Goal: Task Accomplishment & Management: Complete application form

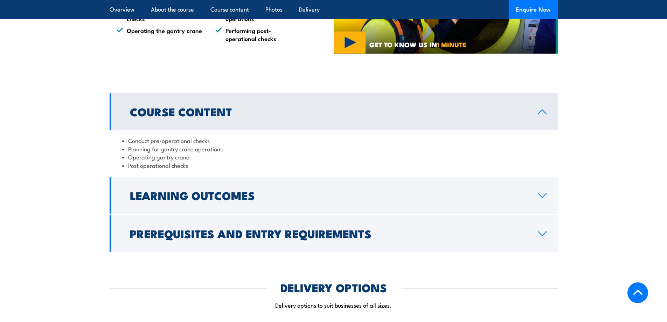
scroll to position [561, 0]
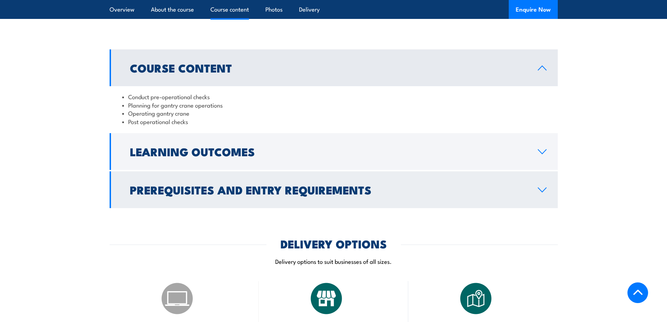
click at [222, 194] on h2 "Prerequisites and Entry Requirements" at bounding box center [328, 190] width 397 height 10
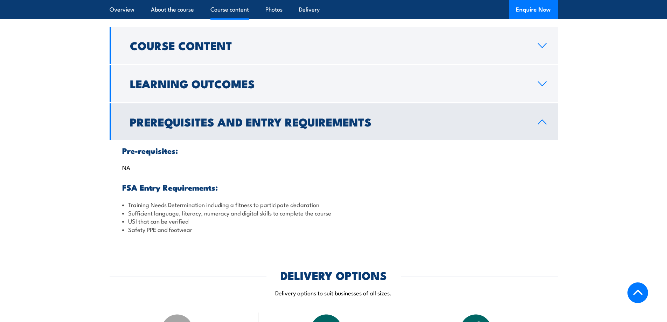
scroll to position [596, 0]
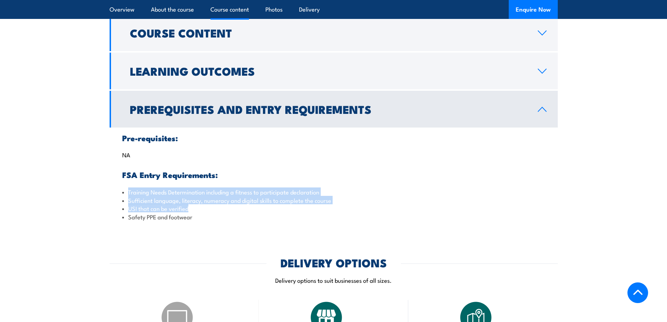
drag, startPoint x: 129, startPoint y: 193, endPoint x: 219, endPoint y: 211, distance: 91.7
click at [219, 211] on ul "Training Needs Determination including a fitness to participate declaration Suf…" at bounding box center [333, 204] width 423 height 33
click at [219, 211] on li "USI that can be verified" at bounding box center [333, 208] width 423 height 8
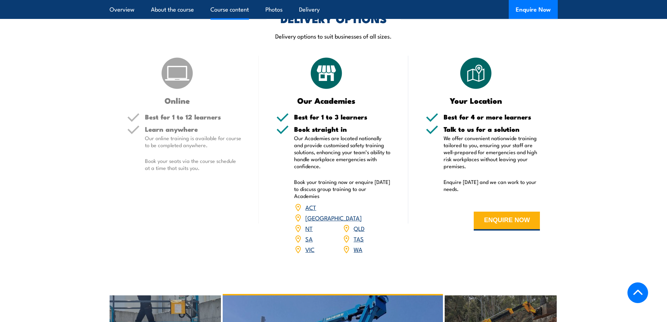
scroll to position [841, 0]
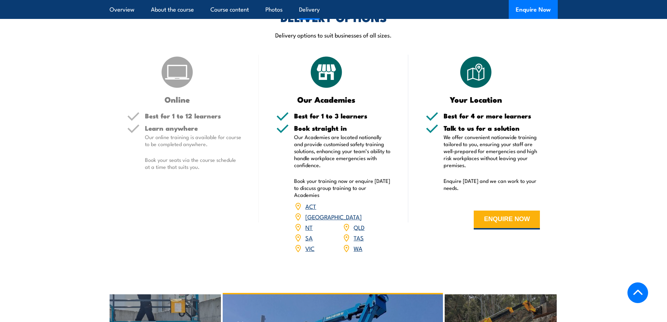
click at [360, 223] on link "QLD" at bounding box center [359, 227] width 11 height 8
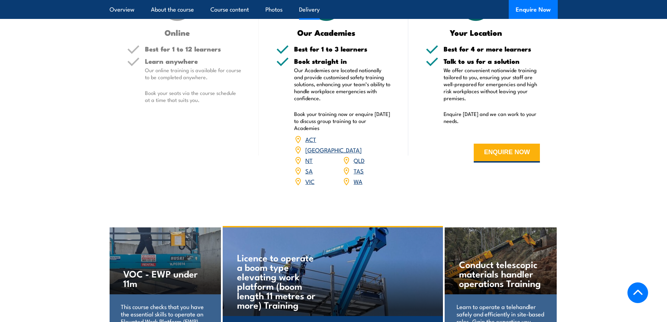
scroll to position [806, 0]
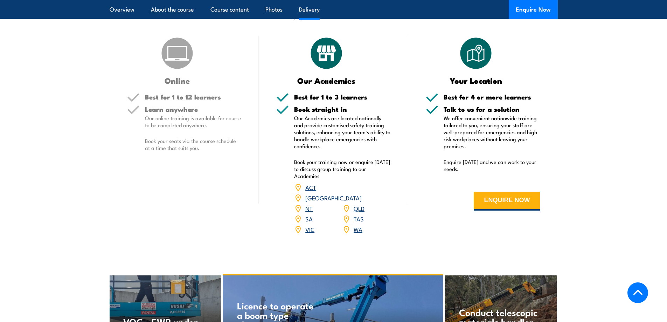
click at [359, 204] on link "QLD" at bounding box center [359, 208] width 11 height 8
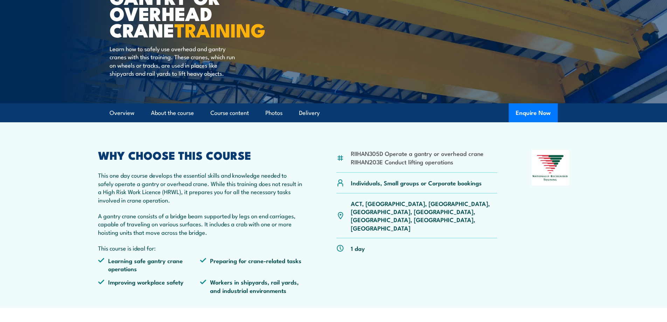
scroll to position [105, 0]
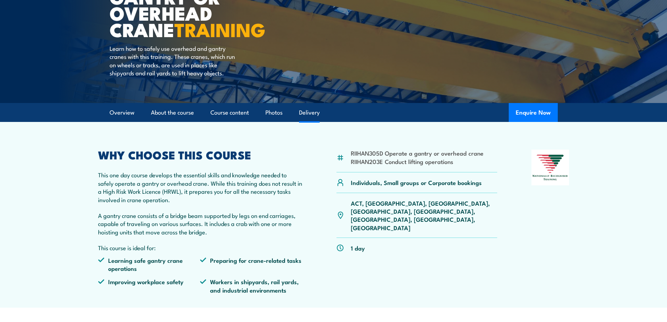
click at [313, 112] on link "Delivery" at bounding box center [309, 112] width 21 height 19
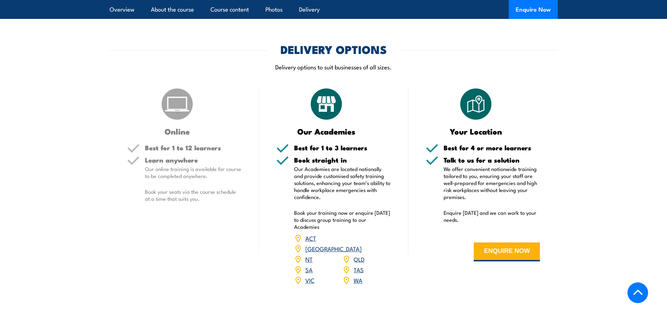
scroll to position [756, 0]
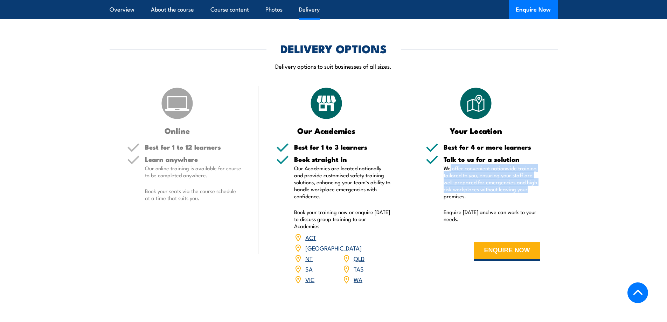
drag, startPoint x: 450, startPoint y: 166, endPoint x: 528, endPoint y: 187, distance: 80.6
click at [528, 187] on p "We offer convenient nationwide training tailored to you, ensuring your staff ar…" at bounding box center [492, 182] width 97 height 35
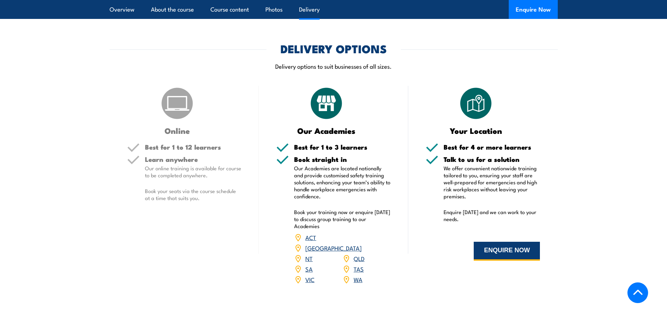
click at [492, 244] on button "ENQUIRE NOW" at bounding box center [507, 251] width 66 height 19
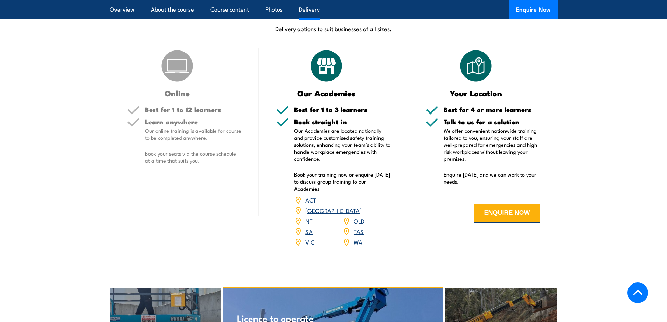
scroll to position [806, 0]
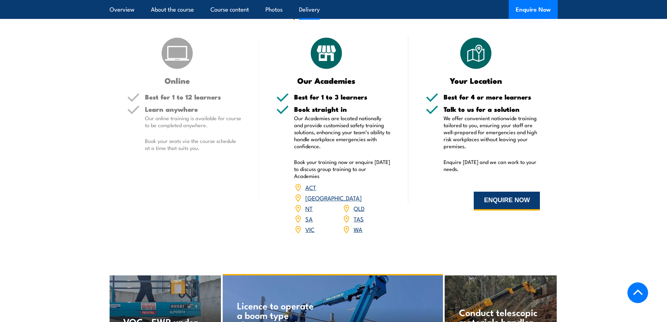
click at [492, 206] on button "ENQUIRE NOW" at bounding box center [507, 201] width 66 height 19
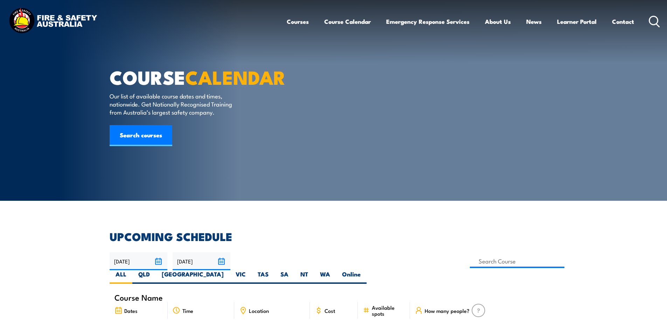
click at [654, 16] on icon at bounding box center [654, 22] width 11 height 12
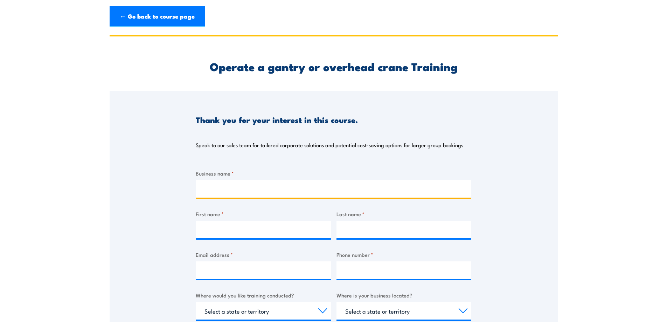
click at [224, 181] on input "Business name *" at bounding box center [334, 189] width 276 height 18
type input "B&S Hydraulics"
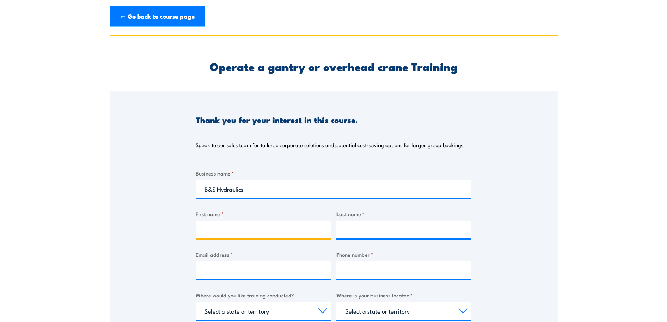
click at [228, 231] on input "First name *" at bounding box center [263, 230] width 135 height 18
type input "Tyler"
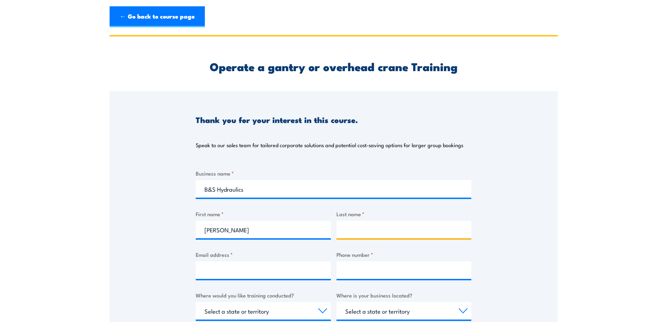
click at [374, 229] on input "Last name *" at bounding box center [404, 230] width 135 height 18
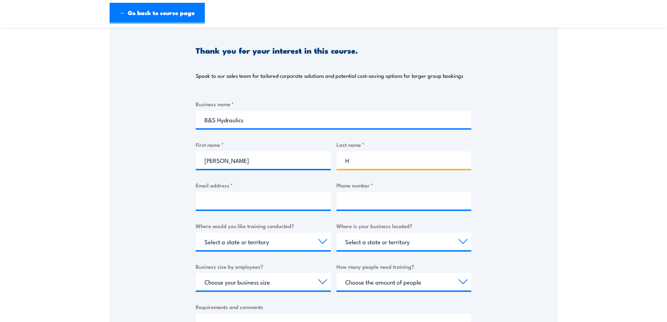
scroll to position [70, 0]
type input "H"
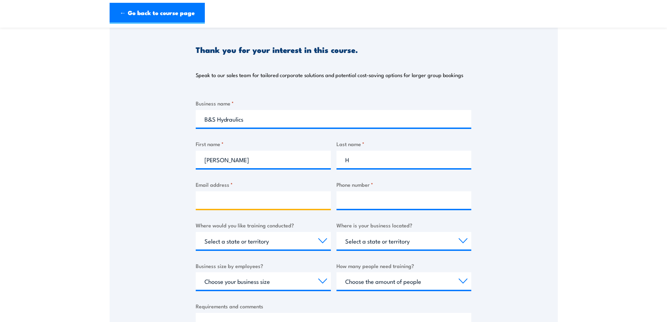
click at [247, 196] on input "Email address *" at bounding box center [263, 200] width 135 height 18
type input "serviceadmin@bshydraulics.com"
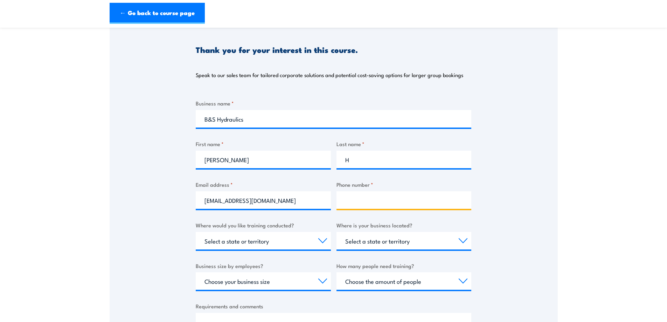
click at [346, 200] on input "Phone number *" at bounding box center [404, 200] width 135 height 18
type input "07 3267 7668"
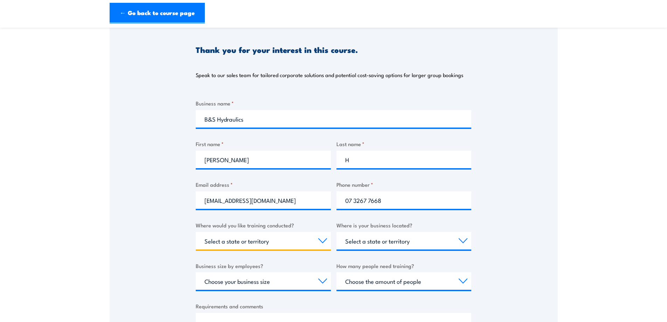
drag, startPoint x: 277, startPoint y: 238, endPoint x: 274, endPoint y: 236, distance: 3.6
click at [276, 238] on select "Select a state or territory Nationally - multiple locations QLD NSW VIC SA ACT …" at bounding box center [263, 241] width 135 height 18
select select "QLD"
click at [196, 232] on select "Select a state or territory Nationally - multiple locations QLD NSW VIC SA ACT …" at bounding box center [263, 241] width 135 height 18
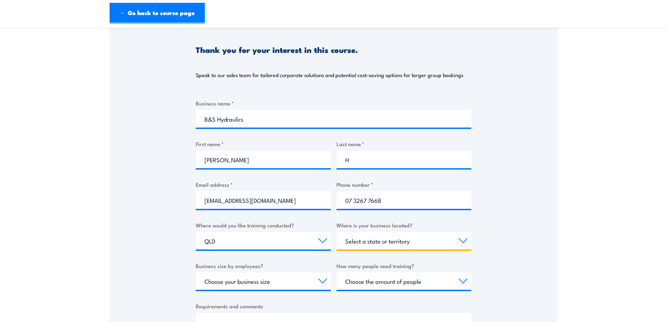
click at [357, 241] on select "Select a state or territory QLD NSW VIC SA ACT WA TAS NT" at bounding box center [404, 241] width 135 height 18
select select "QLD"
click at [337, 232] on select "Select a state or territory QLD NSW VIC SA ACT WA TAS NT" at bounding box center [404, 241] width 135 height 18
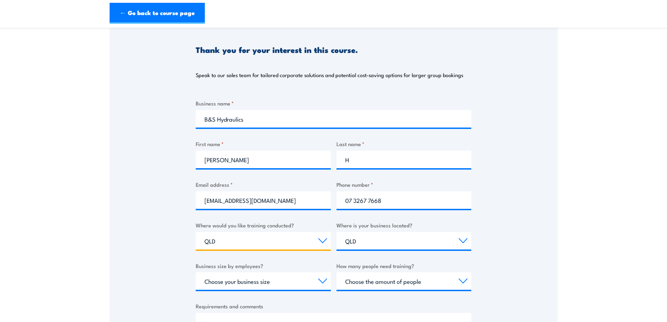
click at [246, 240] on select "Select a state or territory Nationally - multiple locations QLD NSW VIC SA ACT …" at bounding box center [263, 241] width 135 height 18
click at [196, 232] on select "Select a state or territory Nationally - multiple locations QLD NSW VIC SA ACT …" at bounding box center [263, 241] width 135 height 18
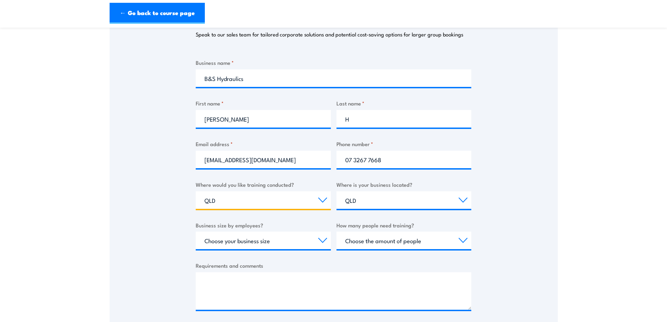
scroll to position [175, 0]
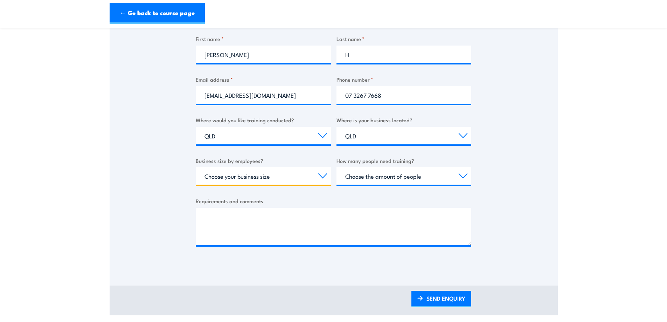
click at [254, 175] on select "Choose your business size 1 to 19 20 to 199 200+" at bounding box center [263, 176] width 135 height 18
select select "1 to 19"
click at [196, 167] on select "Choose your business size 1 to 19 20 to 199 200+" at bounding box center [263, 176] width 135 height 18
click at [298, 172] on select "Choose your business size 1 to 19 20 to 199 200+" at bounding box center [263, 176] width 135 height 18
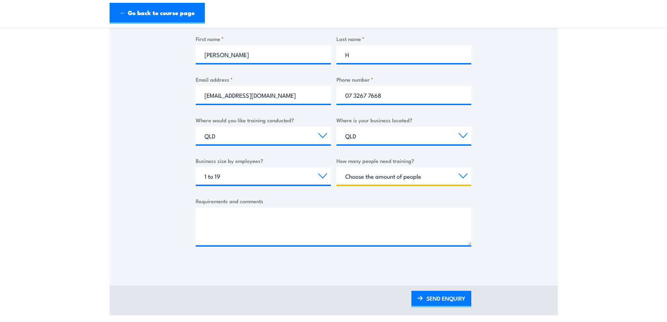
click at [395, 181] on select "Choose the amount of people 1 to 4 5 to 19 20+" at bounding box center [404, 176] width 135 height 18
select select "5 to 19"
click at [337, 167] on select "Choose the amount of people 1 to 4 5 to 19 20+" at bounding box center [404, 176] width 135 height 18
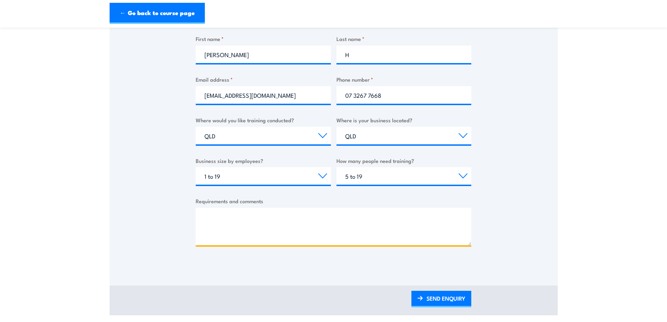
click at [270, 227] on textarea "Requirements and comments" at bounding box center [334, 226] width 276 height 37
type textarea "We have a 10T DEMAG Jib Crane, i just want to make sure that"
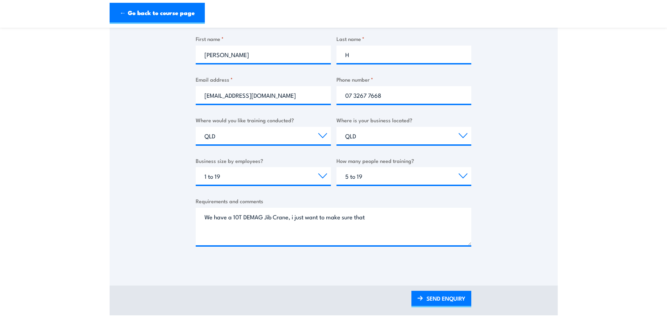
drag, startPoint x: 247, startPoint y: 233, endPoint x: 137, endPoint y: 201, distance: 115.0
click at [137, 201] on div "Thank you for your interest in this course. Speak to our sales team for tailore…" at bounding box center [334, 91] width 448 height 350
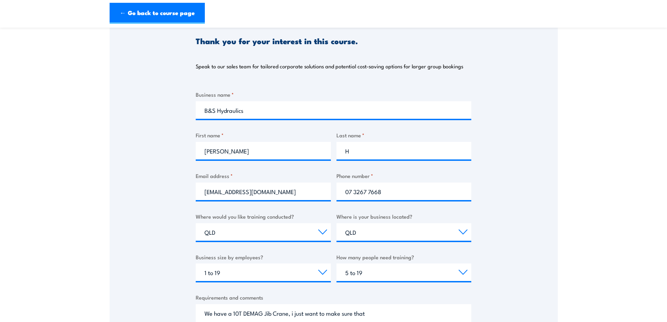
scroll to position [0, 0]
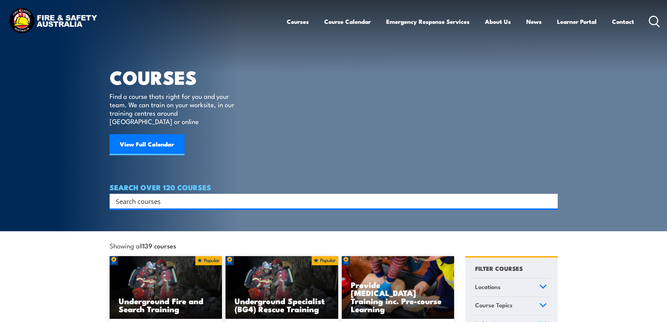
click at [122, 196] on input "Search input" at bounding box center [329, 201] width 427 height 11
paste input "RIIHAN305D"
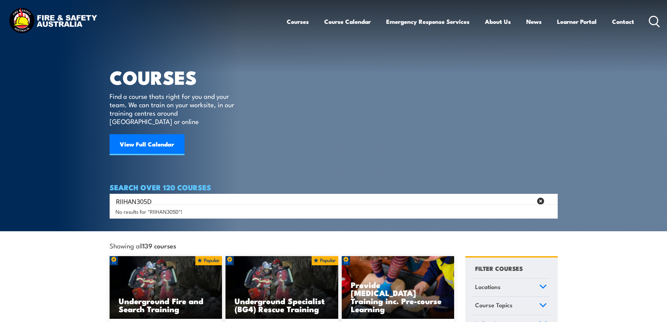
click at [155, 210] on div "No results for "RIIHAN305D"!" at bounding box center [334, 211] width 448 height 14
click at [156, 196] on input "RIIHAN305D" at bounding box center [324, 201] width 417 height 11
type input "RIIHAN305D"
drag, startPoint x: 163, startPoint y: 213, endPoint x: 178, endPoint y: 192, distance: 26.6
click at [162, 213] on span "No results for "RIIHAN305D"!" at bounding box center [149, 211] width 67 height 7
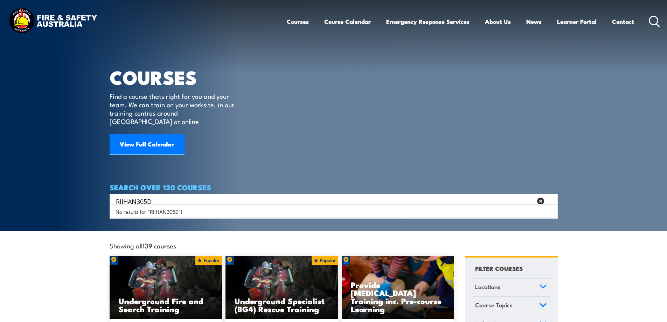
click at [198, 183] on h4 "SEARCH OVER 120 COURSES" at bounding box center [334, 187] width 448 height 8
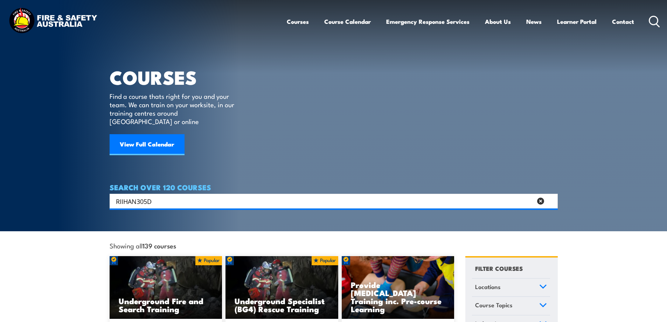
click at [161, 196] on input "RIIHAN305D" at bounding box center [324, 201] width 417 height 11
